Goal: Task Accomplishment & Management: Use online tool/utility

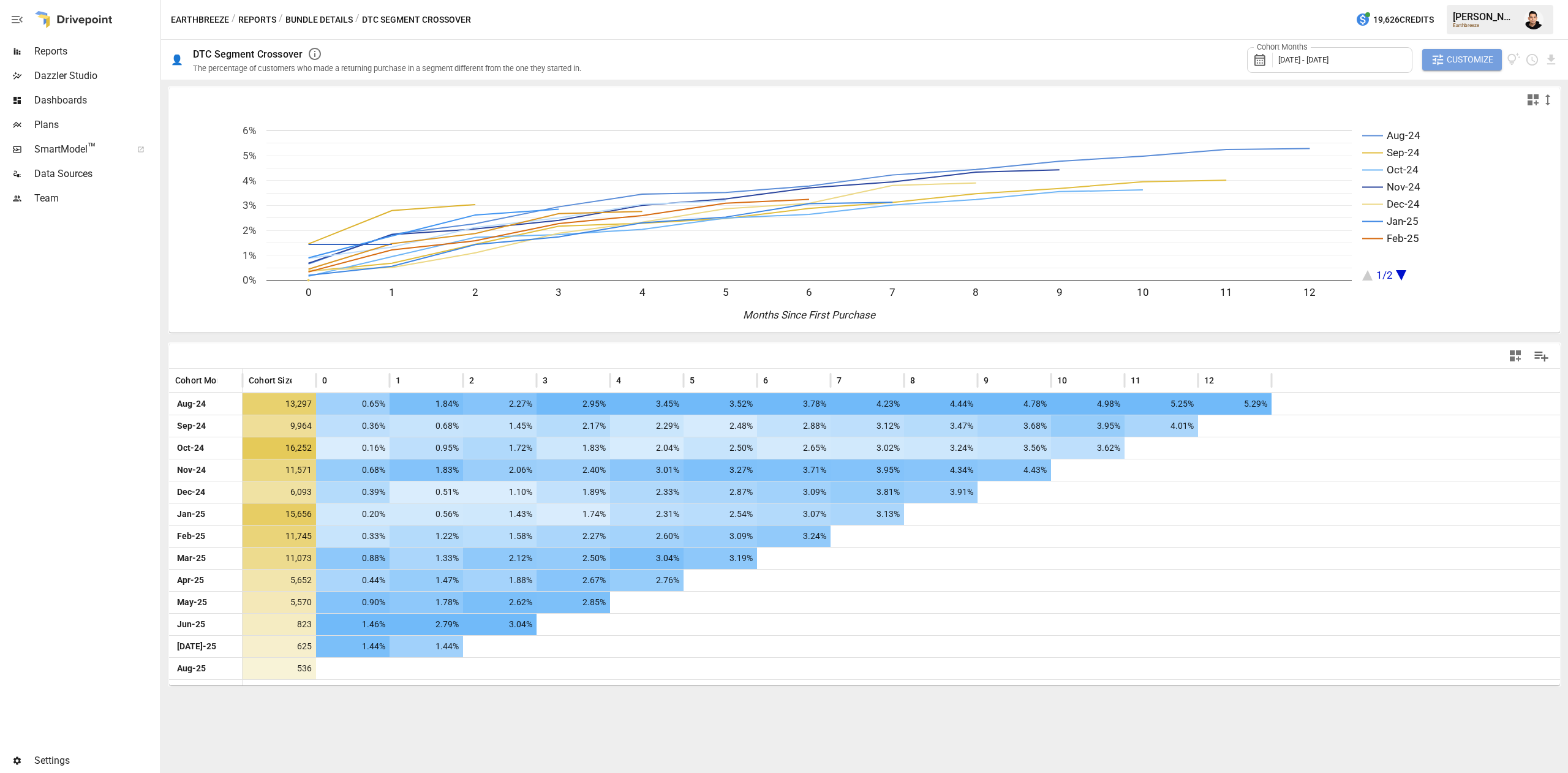
click at [1481, 69] on button "Customize" at bounding box center [1462, 60] width 80 height 22
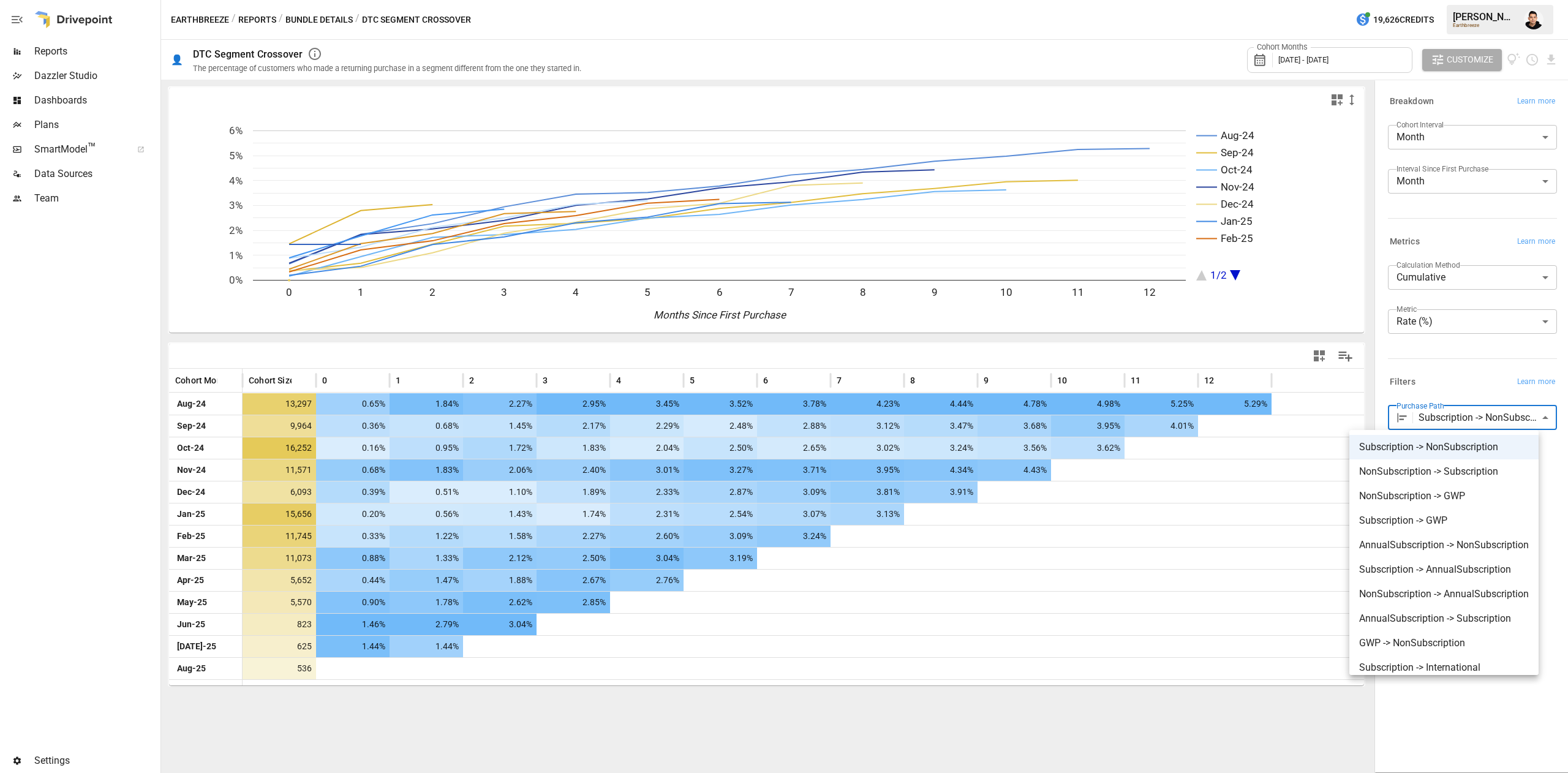
click at [1493, 0] on body "Reports Dazzler Studio Dashboards Plans SmartModel ™ Data Sources Team Settings…" at bounding box center [784, 0] width 1568 height 0
click at [1419, 524] on span "Subscription -> GWP" at bounding box center [1444, 520] width 170 height 14
type input "**********"
